Goal: Information Seeking & Learning: Learn about a topic

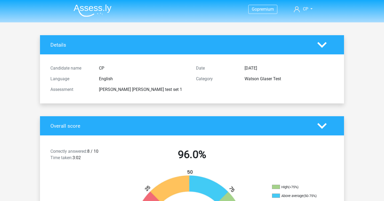
click at [107, 8] on img at bounding box center [93, 10] width 38 height 13
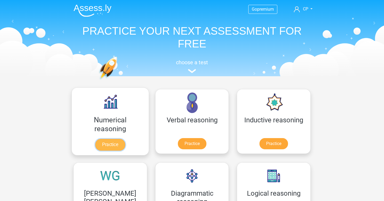
click at [96, 144] on link "Practice" at bounding box center [110, 145] width 30 height 12
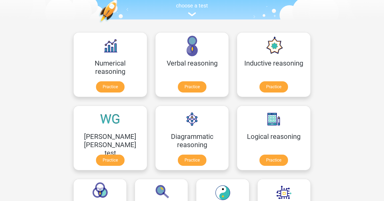
scroll to position [76, 0]
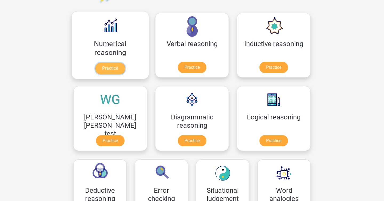
click at [107, 68] on link "Practice" at bounding box center [110, 69] width 30 height 12
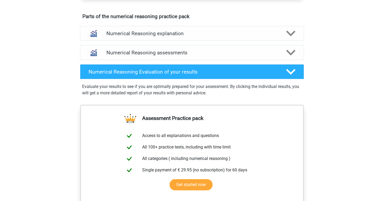
scroll to position [319, 0]
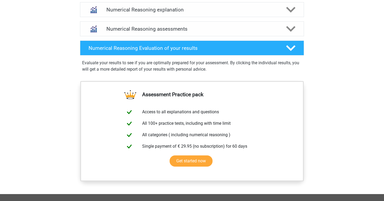
click at [120, 27] on div "Numerical Reasoning assessments We recommend doing at least 3 exercise sets wit…" at bounding box center [192, 28] width 245 height 19
click at [121, 32] on h4 "Numerical Reasoning assessments" at bounding box center [191, 29] width 171 height 6
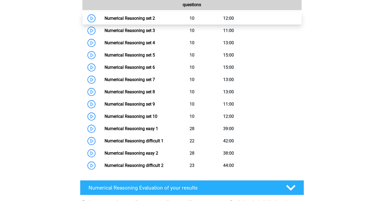
scroll to position [377, 0]
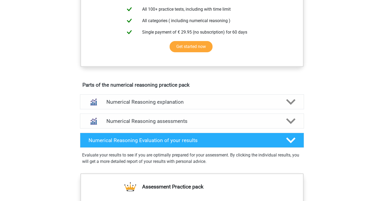
scroll to position [228, 0]
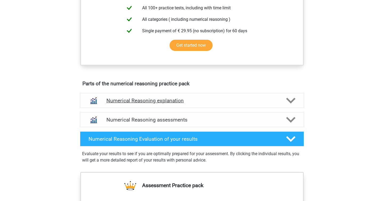
click at [178, 104] on h4 "Numerical Reasoning explanation" at bounding box center [191, 101] width 171 height 6
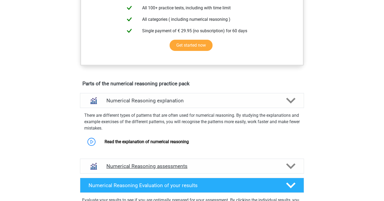
click at [182, 173] on div "Numerical Reasoning assessments" at bounding box center [192, 166] width 224 height 15
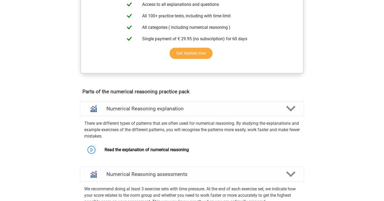
scroll to position [10, 0]
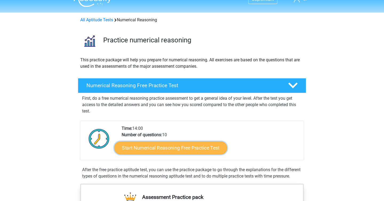
click at [151, 148] on link "Start Numerical Reasoning Free Practice Test" at bounding box center [170, 147] width 113 height 13
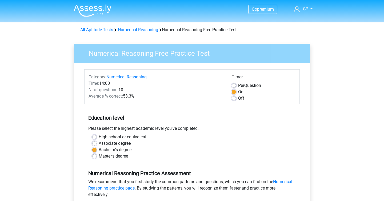
click at [238, 86] on label "Per Question" at bounding box center [249, 85] width 23 height 6
click at [234, 86] on input "Per Question" at bounding box center [234, 84] width 4 height 5
radio input "true"
click at [238, 99] on label "Off" at bounding box center [241, 98] width 6 height 6
click at [235, 99] on input "Off" at bounding box center [234, 97] width 4 height 5
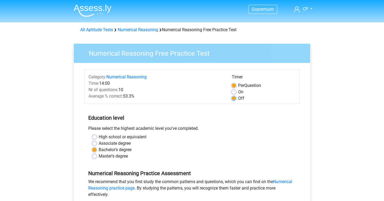
radio input "true"
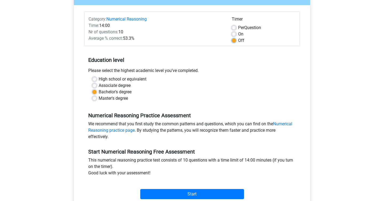
scroll to position [153, 0]
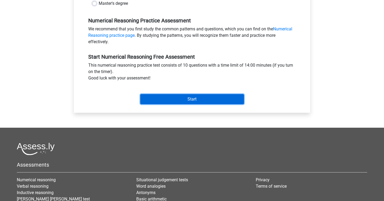
click at [168, 98] on input "Start" at bounding box center [192, 99] width 104 height 10
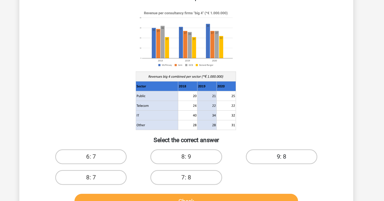
click at [246, 156] on label "9: 8" at bounding box center [260, 156] width 51 height 11
click at [260, 156] on input "9: 8" at bounding box center [261, 157] width 3 height 3
radio input "true"
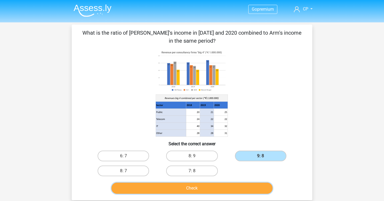
click at [238, 189] on button "Check" at bounding box center [191, 188] width 161 height 11
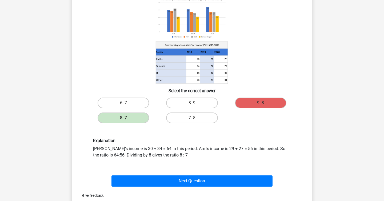
scroll to position [54, 0]
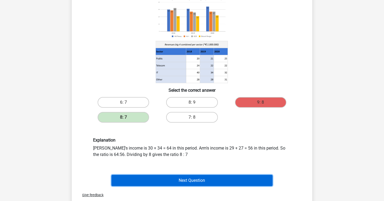
click at [236, 183] on button "Next Question" at bounding box center [191, 180] width 161 height 11
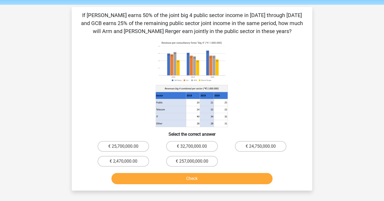
scroll to position [17, 0]
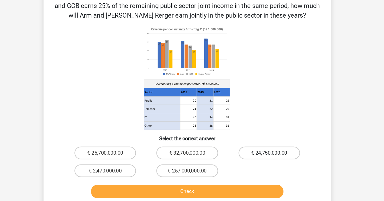
click at [257, 143] on label "€ 24,750,000.00" at bounding box center [260, 147] width 51 height 11
click at [260, 147] on input "€ 24,750,000.00" at bounding box center [261, 148] width 3 height 3
radio input "true"
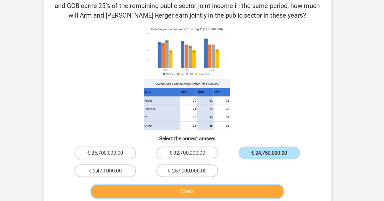
click at [239, 178] on button "Check" at bounding box center [191, 179] width 161 height 11
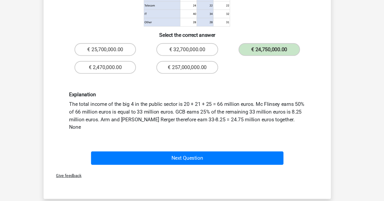
scroll to position [91, 0]
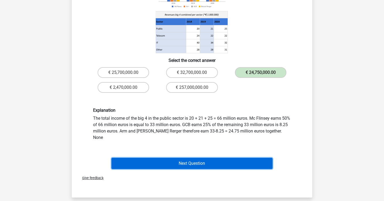
click at [247, 159] on button "Next Question" at bounding box center [191, 163] width 161 height 11
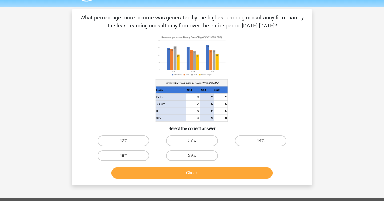
scroll to position [13, 0]
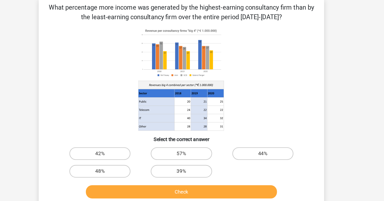
click at [295, 60] on icon at bounding box center [191, 81] width 215 height 88
click at [139, 157] on label "48%" at bounding box center [123, 158] width 51 height 11
click at [127, 158] on input "48%" at bounding box center [124, 159] width 3 height 3
radio input "true"
click at [151, 170] on div "Check" at bounding box center [191, 175] width 223 height 18
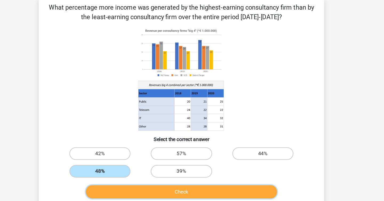
click at [153, 173] on button "Check" at bounding box center [191, 175] width 161 height 11
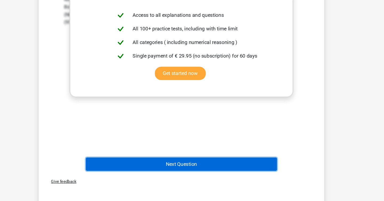
click at [168, 168] on button "Next Question" at bounding box center [191, 169] width 161 height 11
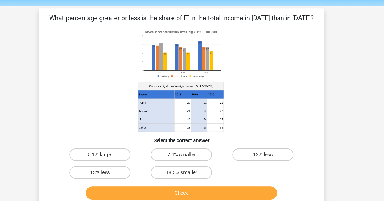
scroll to position [16, 0]
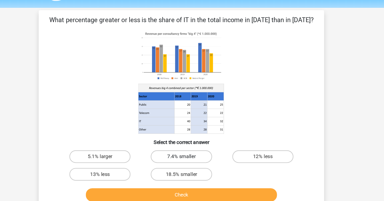
click at [195, 130] on label "7.4% smaller" at bounding box center [191, 132] width 51 height 11
click at [195, 132] on input "7.4% smaller" at bounding box center [193, 133] width 3 height 3
radio input "true"
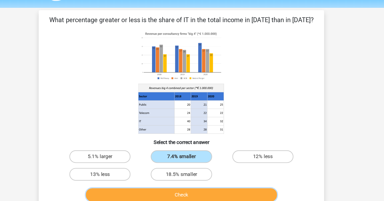
click at [200, 165] on button "Check" at bounding box center [191, 164] width 161 height 11
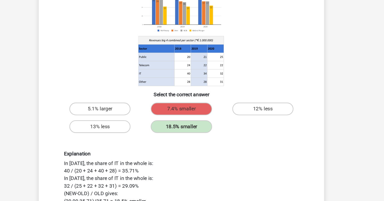
scroll to position [79, 0]
